Goal: Navigation & Orientation: Find specific page/section

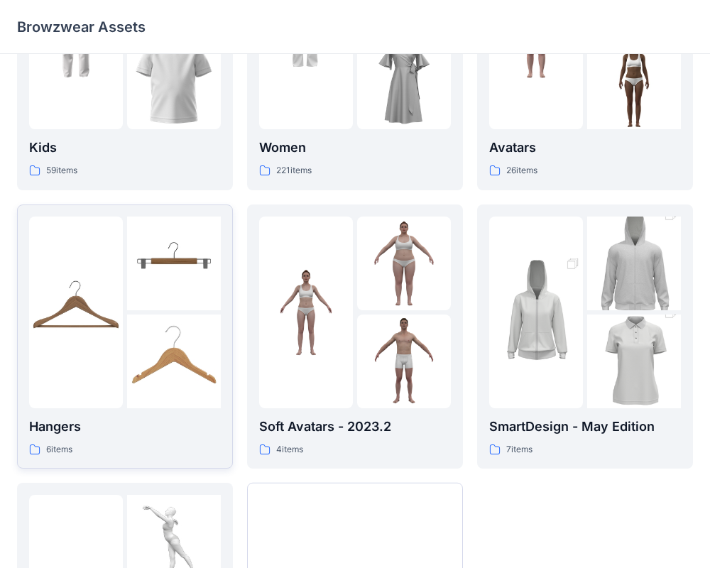
scroll to position [364, 0]
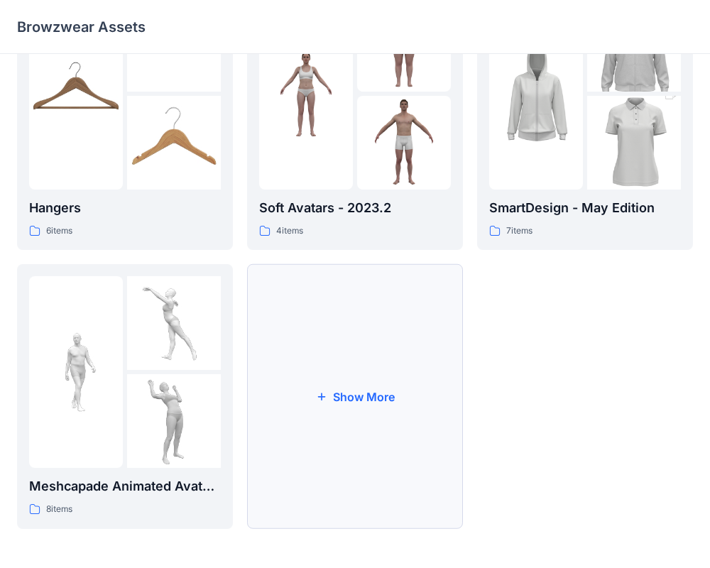
click at [369, 337] on button "Show More" at bounding box center [355, 396] width 216 height 265
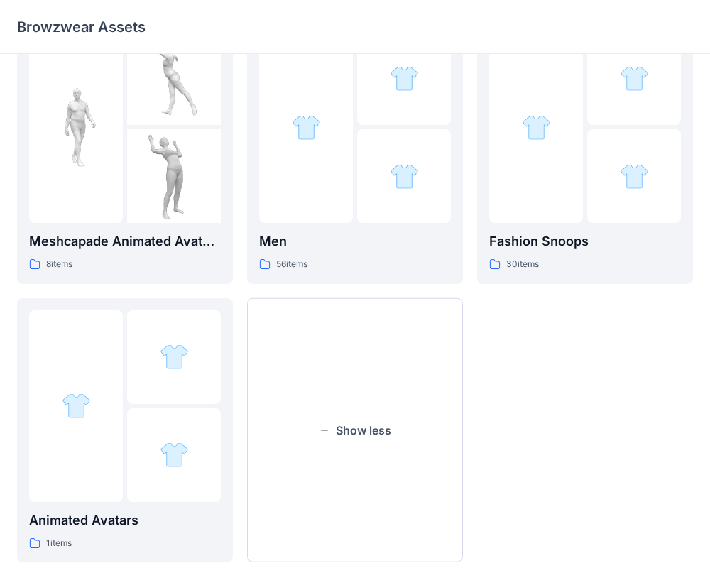
scroll to position [644, 0]
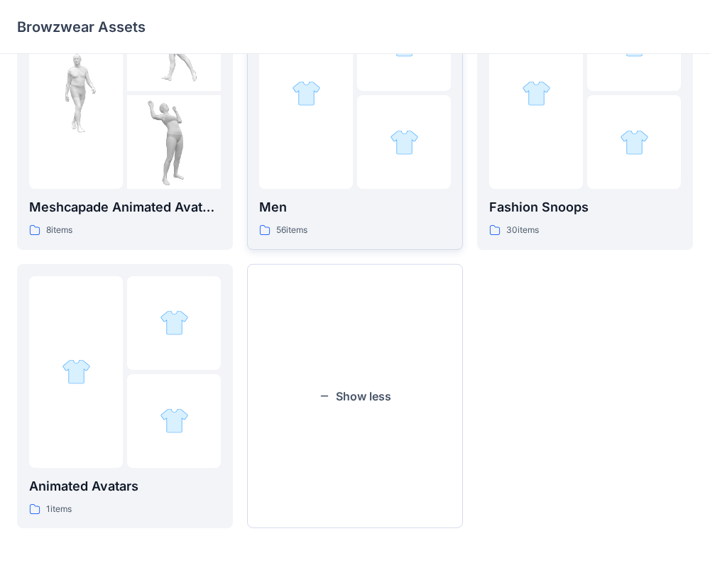
click at [381, 128] on div at bounding box center [404, 142] width 94 height 94
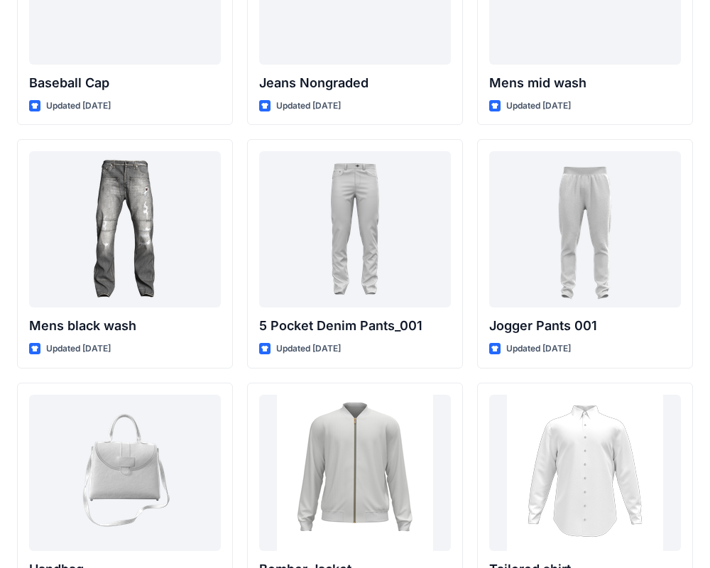
scroll to position [433, 0]
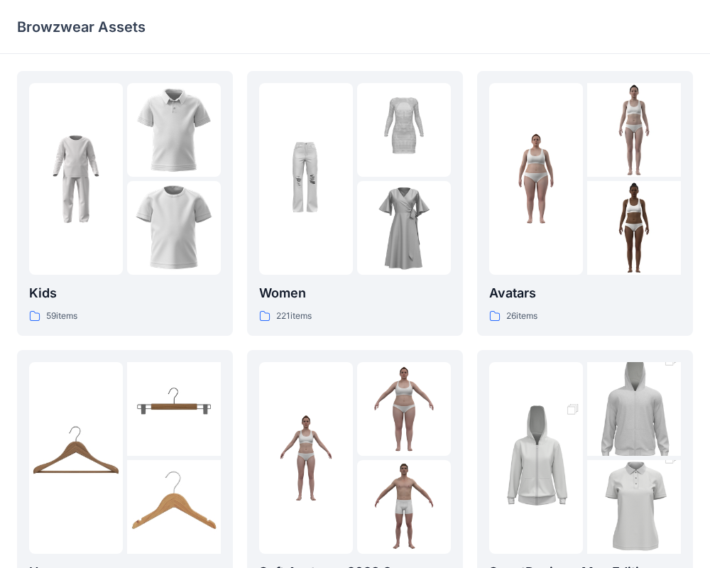
scroll to position [364, 0]
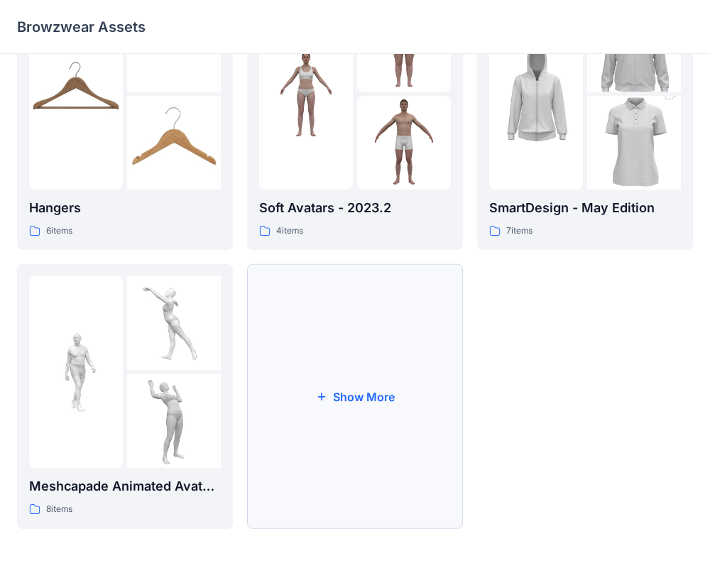
click at [366, 361] on button "Show More" at bounding box center [355, 396] width 216 height 265
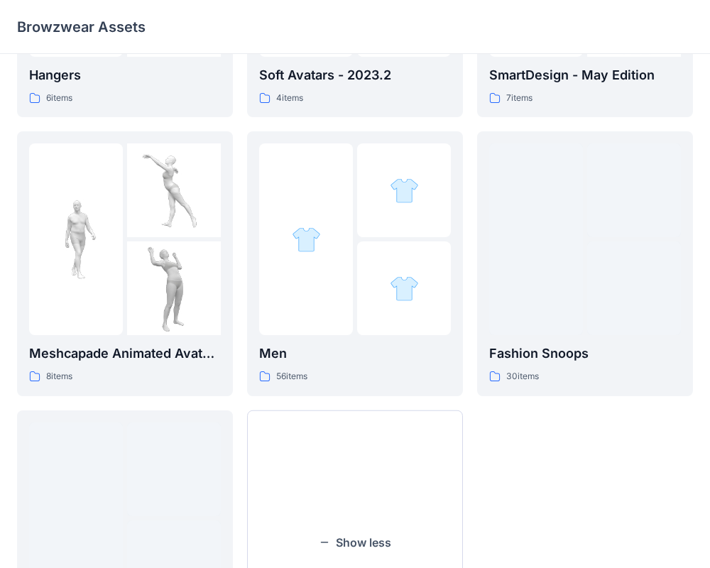
scroll to position [593, 0]
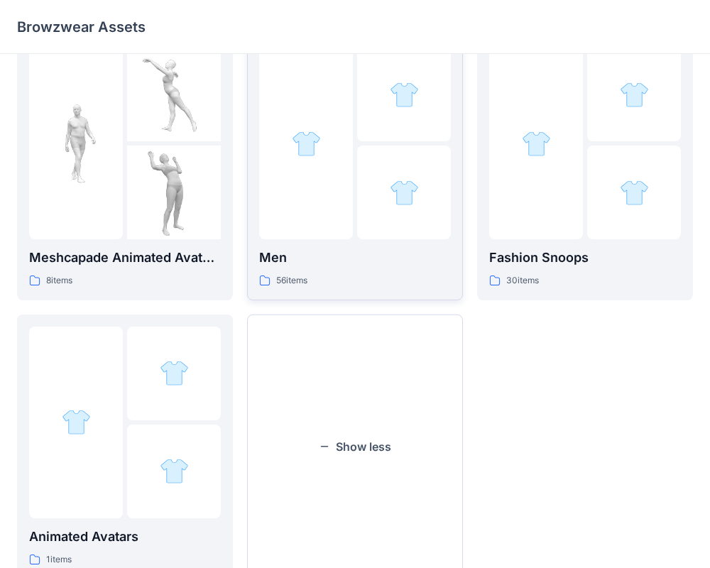
click at [361, 153] on div at bounding box center [404, 193] width 94 height 94
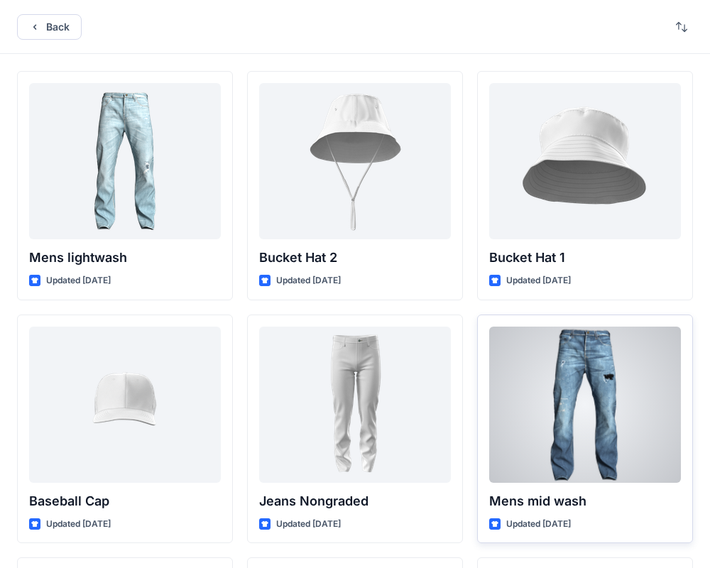
click at [577, 384] on div at bounding box center [586, 405] width 192 height 156
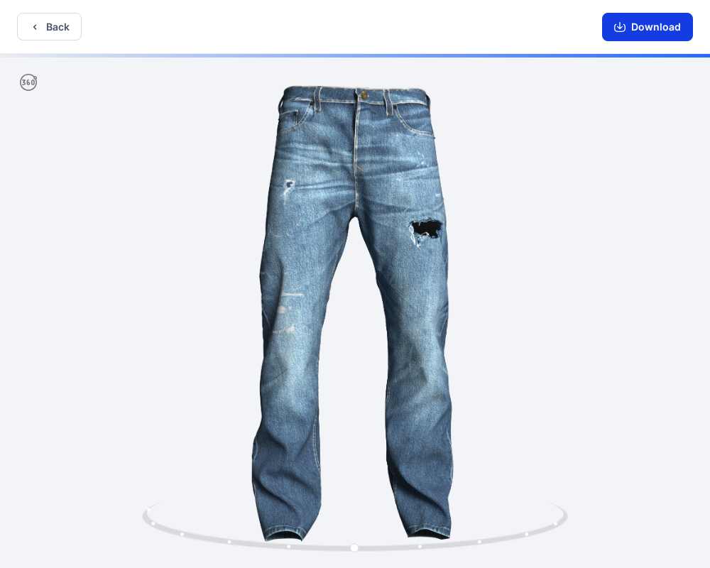
click at [620, 21] on button "Download" at bounding box center [647, 27] width 91 height 28
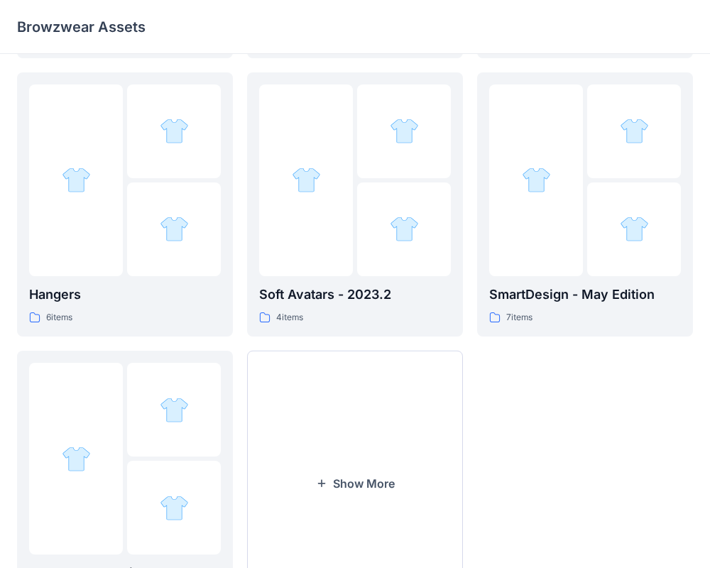
scroll to position [364, 0]
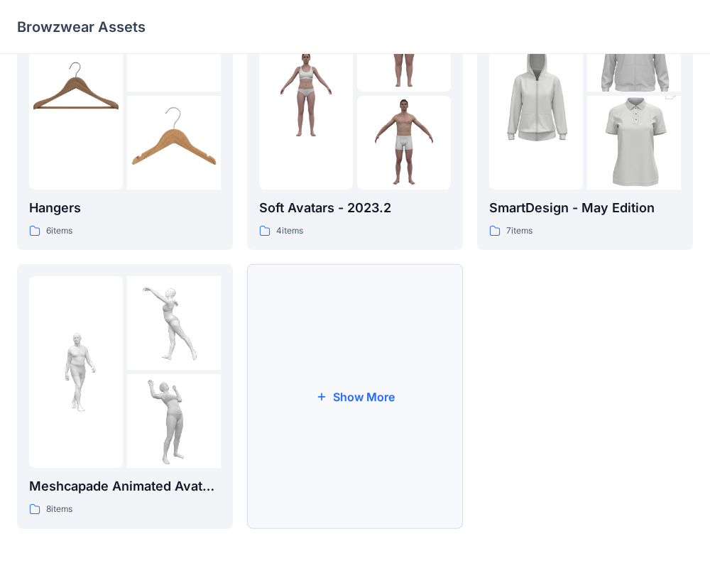
click at [404, 406] on button "Show More" at bounding box center [355, 396] width 216 height 265
click at [360, 355] on div at bounding box center [404, 323] width 94 height 94
